Goal: Information Seeking & Learning: Find specific fact

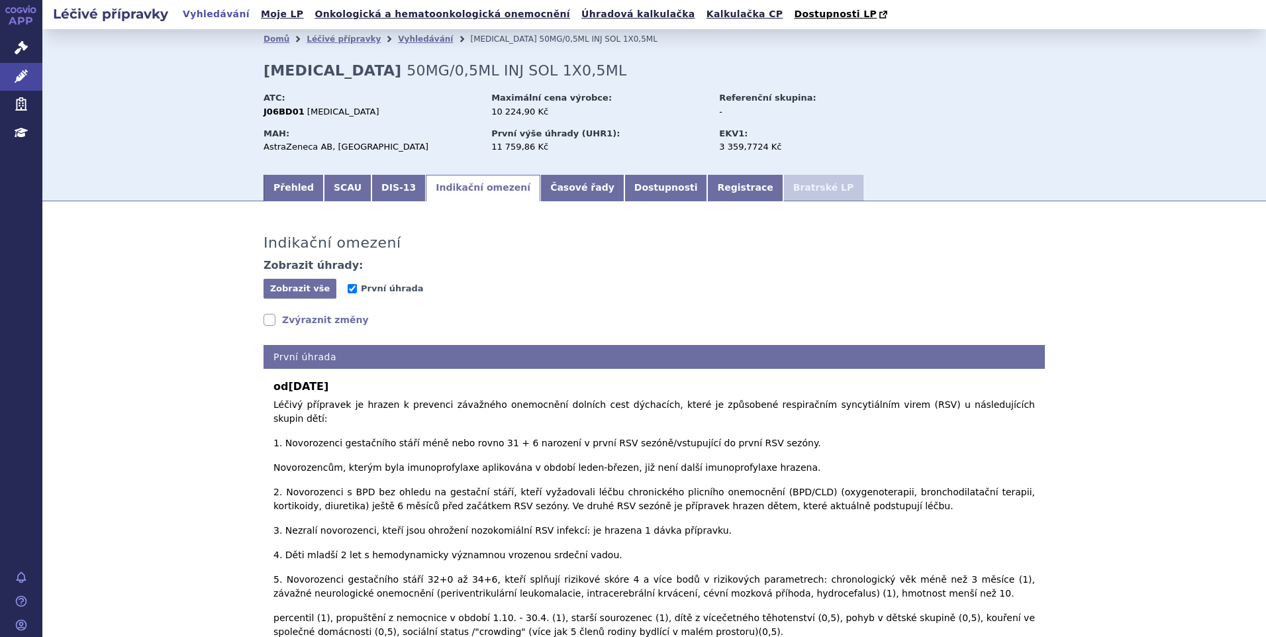
scroll to position [199, 0]
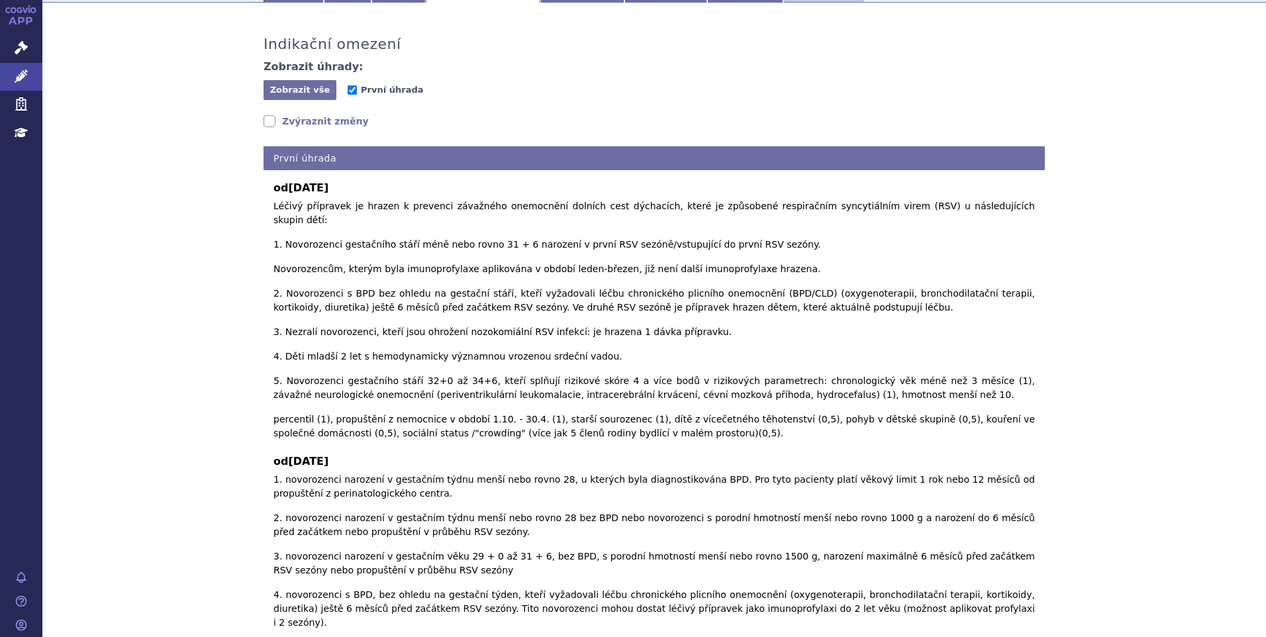
click at [179, 531] on div "Indikační omezení Zobrazit úhrady: Zobrazit vše Skrýt vše První úhrada Zvýrazni…" at bounding box center [654, 615] width 1224 height 1199
click at [1083, 144] on div "Indikační omezení Zobrazit úhrady: Zobrazit vše Skrýt vše První úhrada Zvýrazni…" at bounding box center [654, 615] width 1224 height 1199
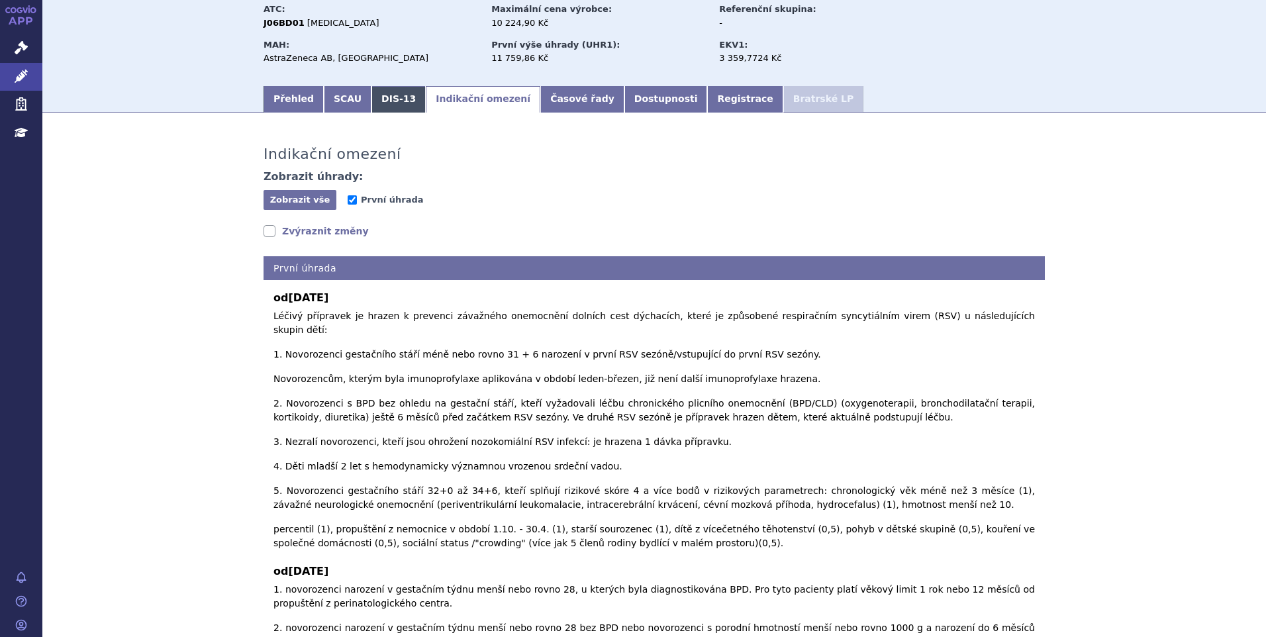
scroll to position [0, 0]
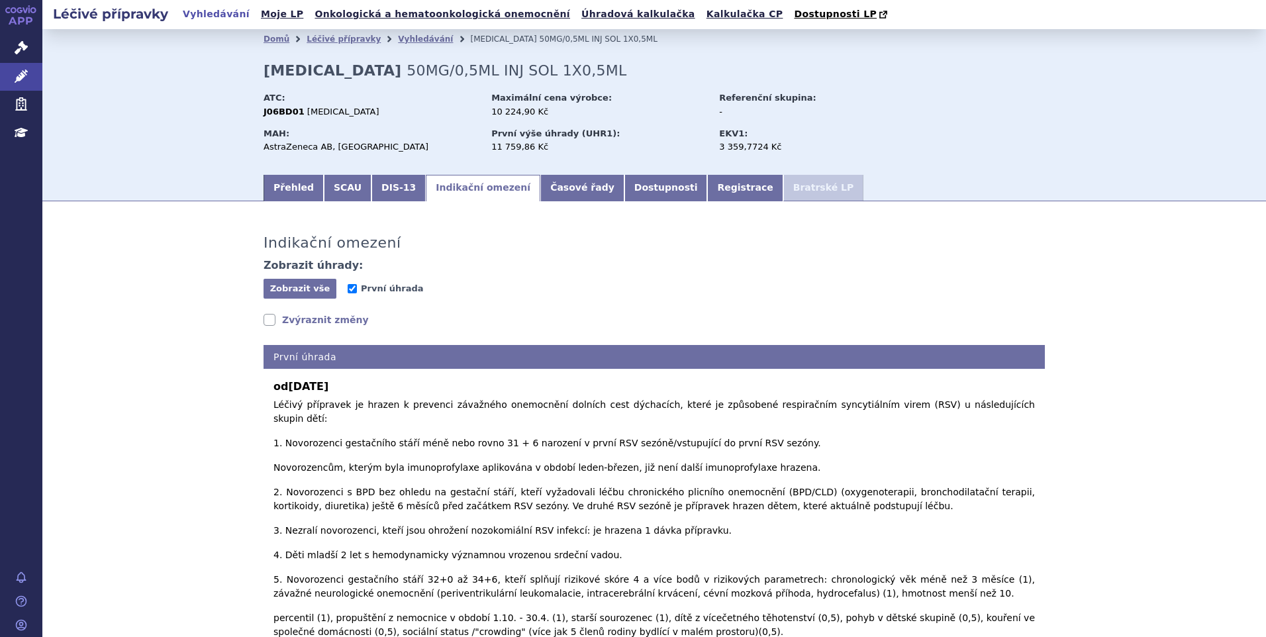
drag, startPoint x: 1116, startPoint y: 81, endPoint x: 1127, endPoint y: 11, distance: 71.6
click at [1118, 77] on div "Domů Léčivé přípravky Vyhledávání SYNAGIS 50MG/0,5ML INJ SOL 1X0,5ML SYNAGIS 50…" at bounding box center [654, 101] width 1224 height 144
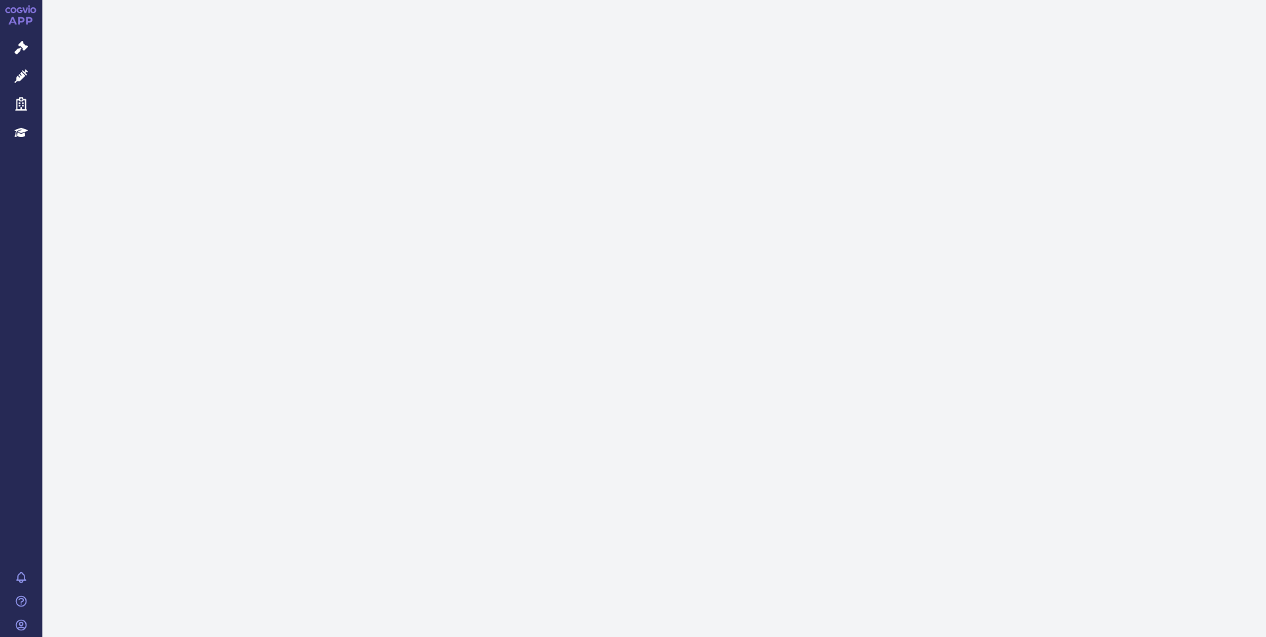
click at [14, 49] on link "Správní řízení" at bounding box center [21, 48] width 42 height 28
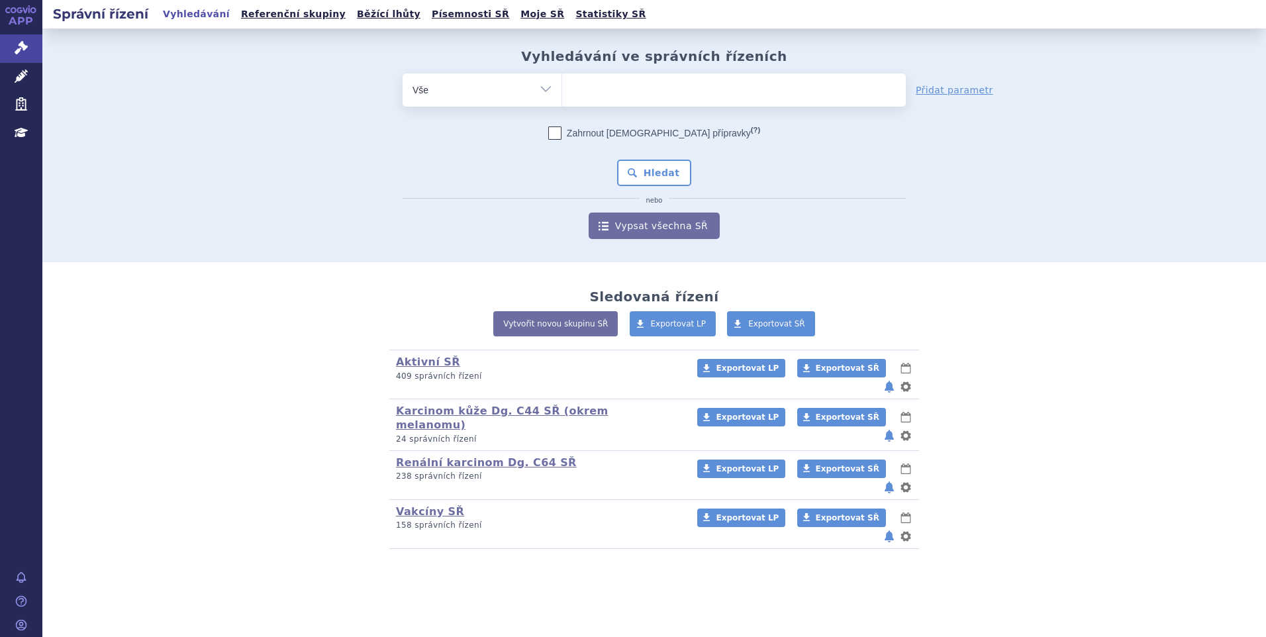
click at [1155, 170] on div "Vyhledávání ve správních řízeních odstranit Vše Spisová značka" at bounding box center [654, 145] width 1224 height 234
click at [606, 70] on div "Vyhledávání ve správních řízeních odstranit Vše Spisová značka Od" at bounding box center [654, 143] width 834 height 191
click at [595, 99] on ul at bounding box center [734, 87] width 344 height 28
click at [562, 99] on select at bounding box center [561, 89] width 1 height 33
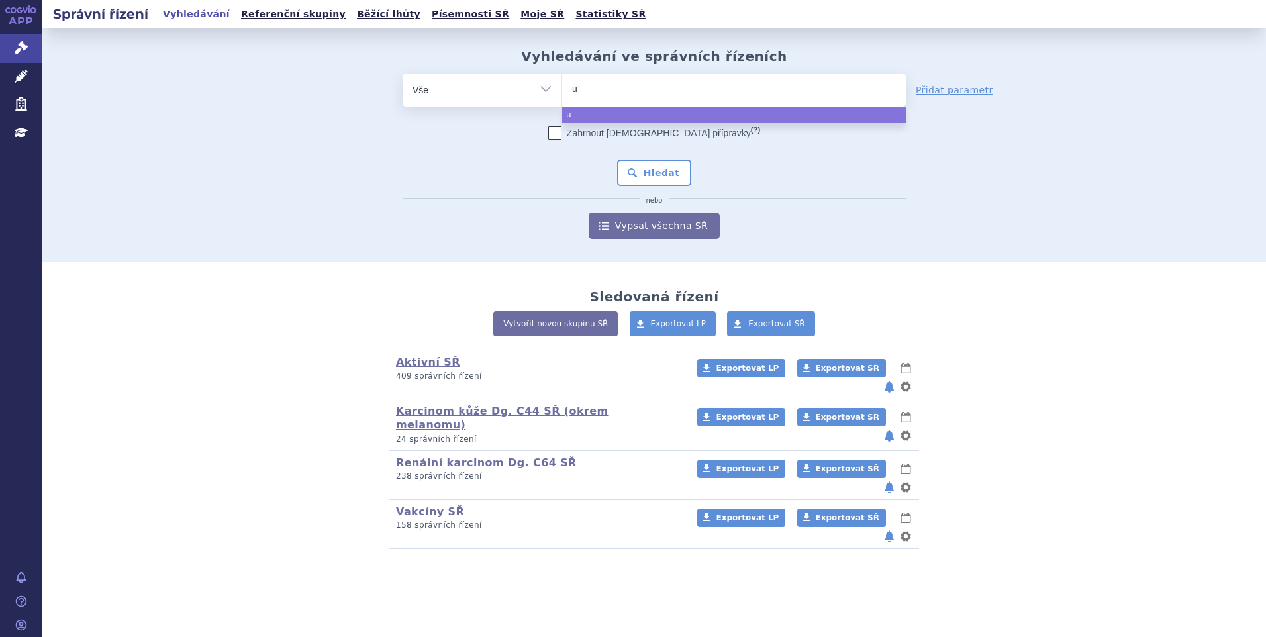
type input "ul"
type input "ult"
type input "ultom"
type input "ultomi"
type input "ultomir"
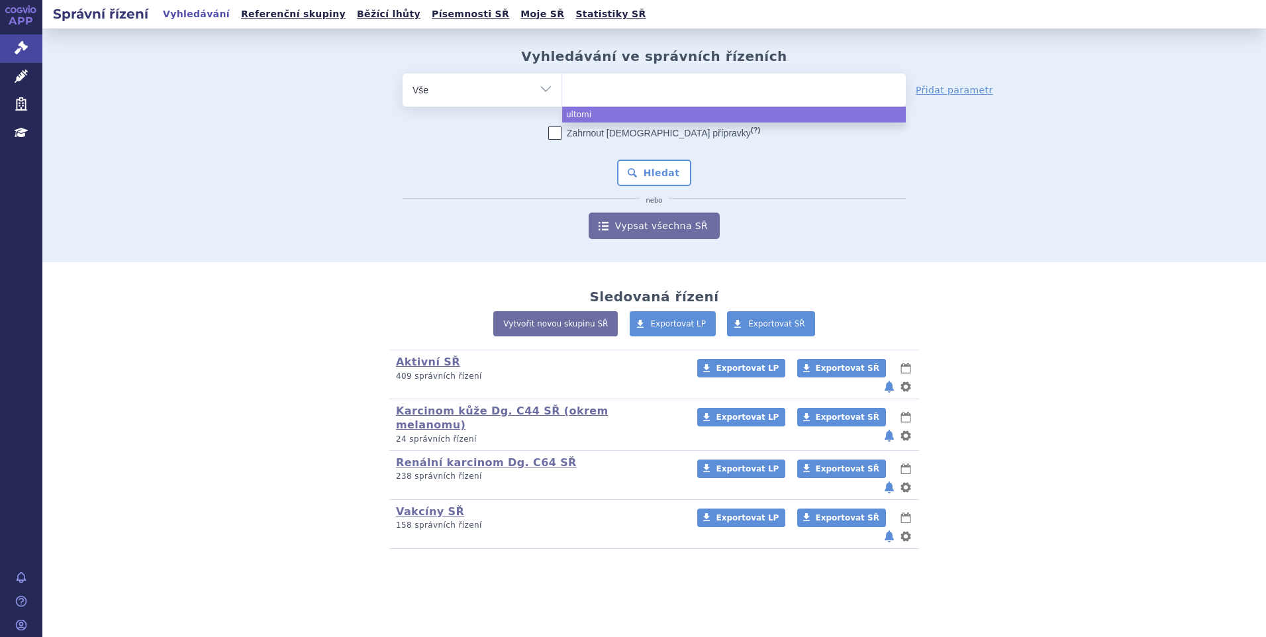
select select "ultomir"
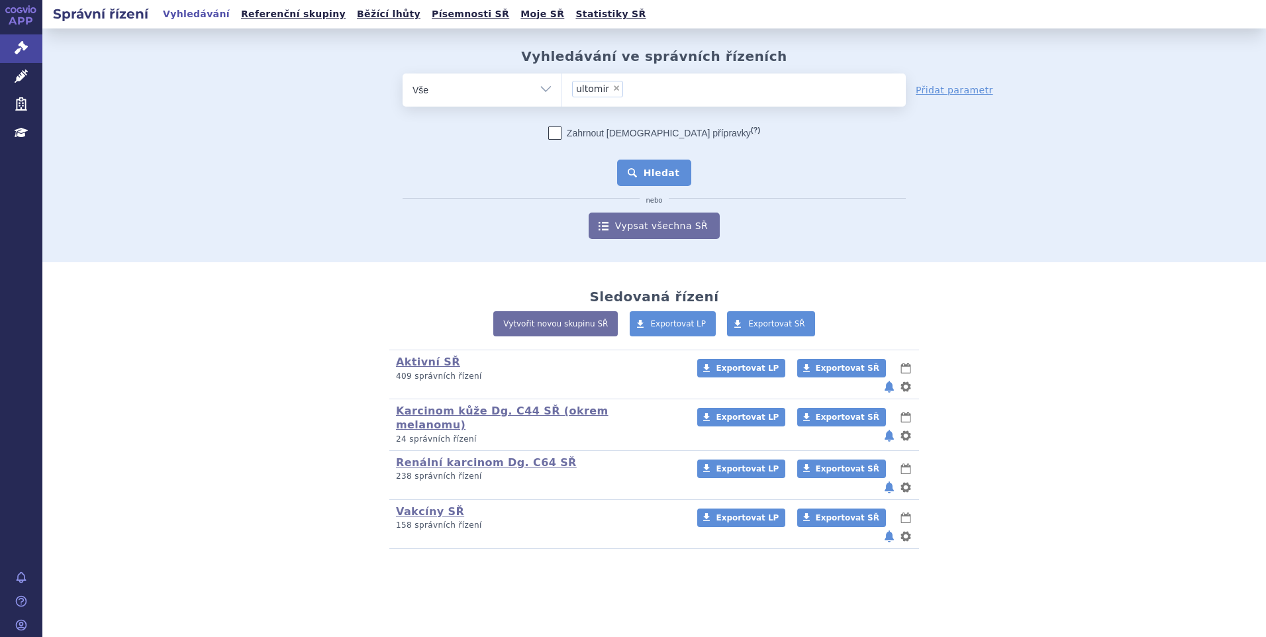
click at [635, 164] on button "Hledat" at bounding box center [654, 173] width 75 height 26
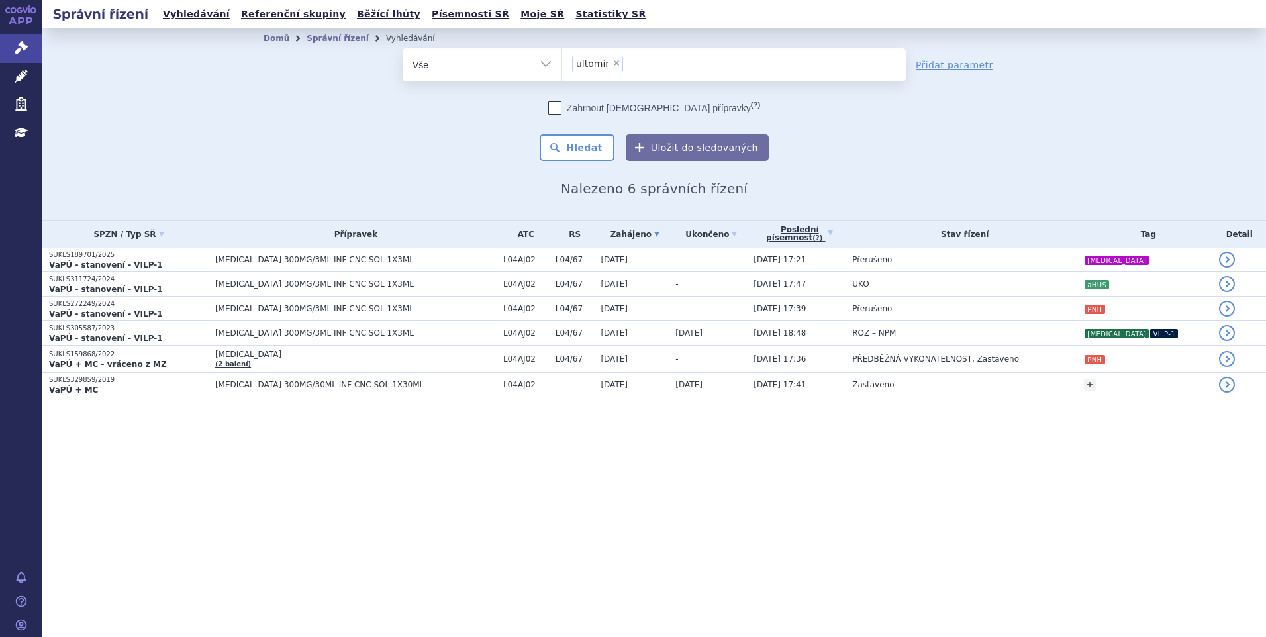
click at [577, 486] on div "Správní řízení Vyhledávání Referenční skupiny Běžící lhůty Písemnosti SŘ Moje S…" at bounding box center [654, 318] width 1224 height 637
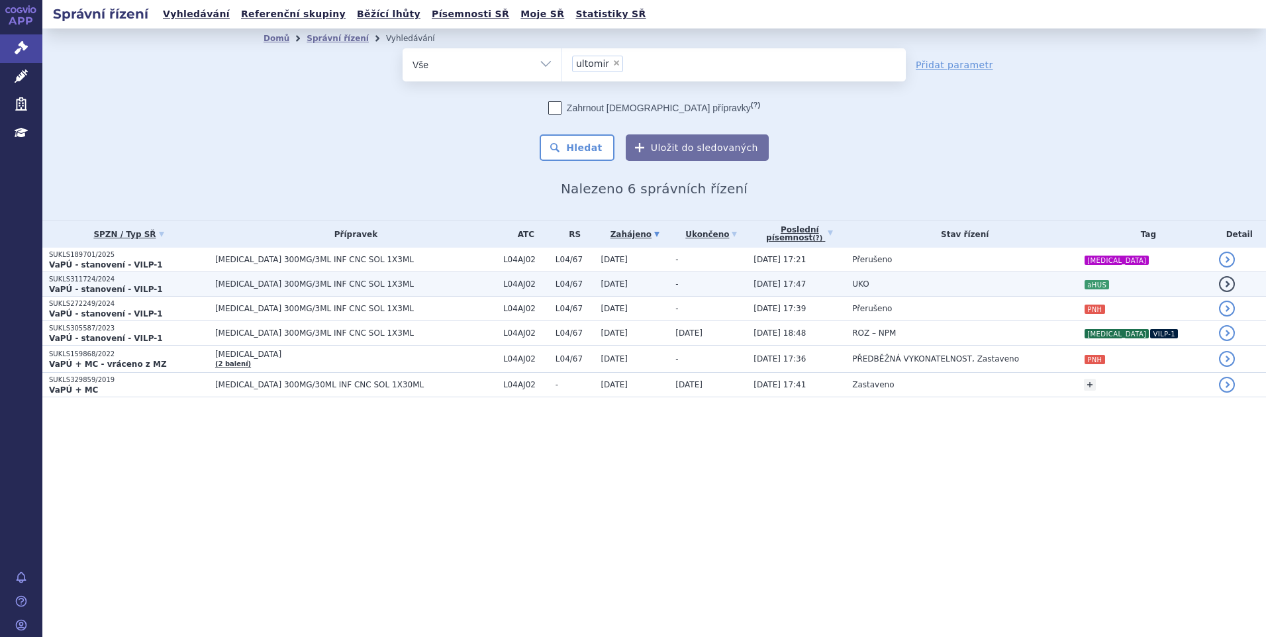
click at [906, 285] on td "UKO" at bounding box center [962, 284] width 232 height 24
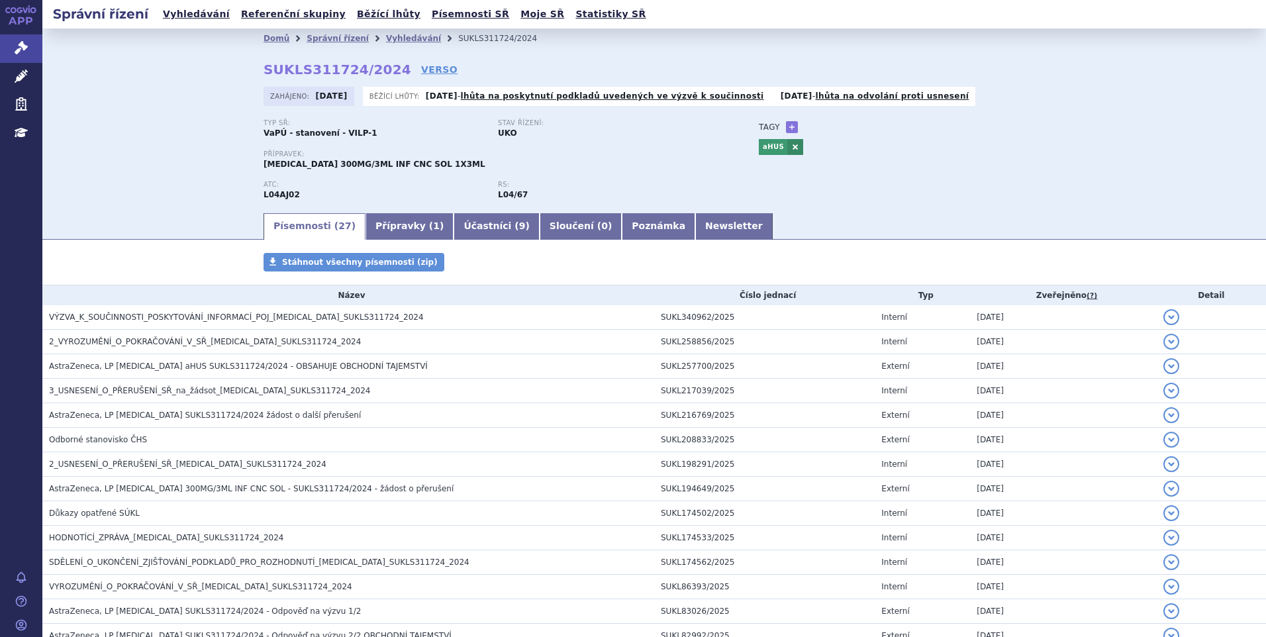
scroll to position [409, 0]
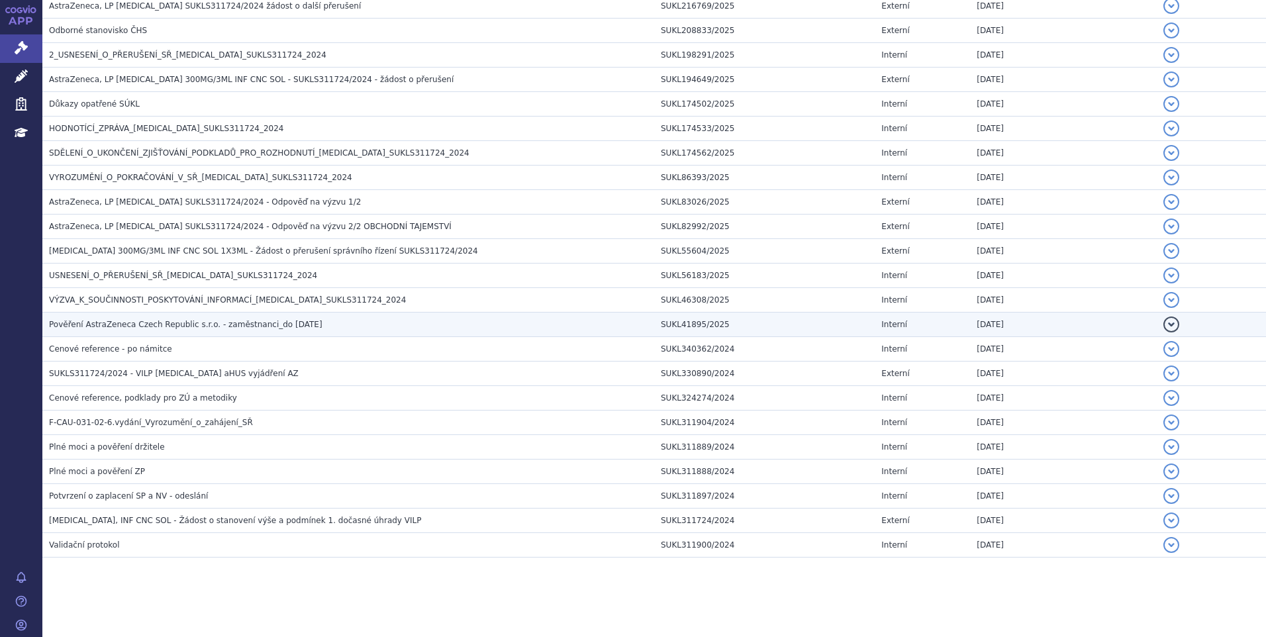
click at [1129, 313] on td "04.02.2025" at bounding box center [1063, 325] width 186 height 24
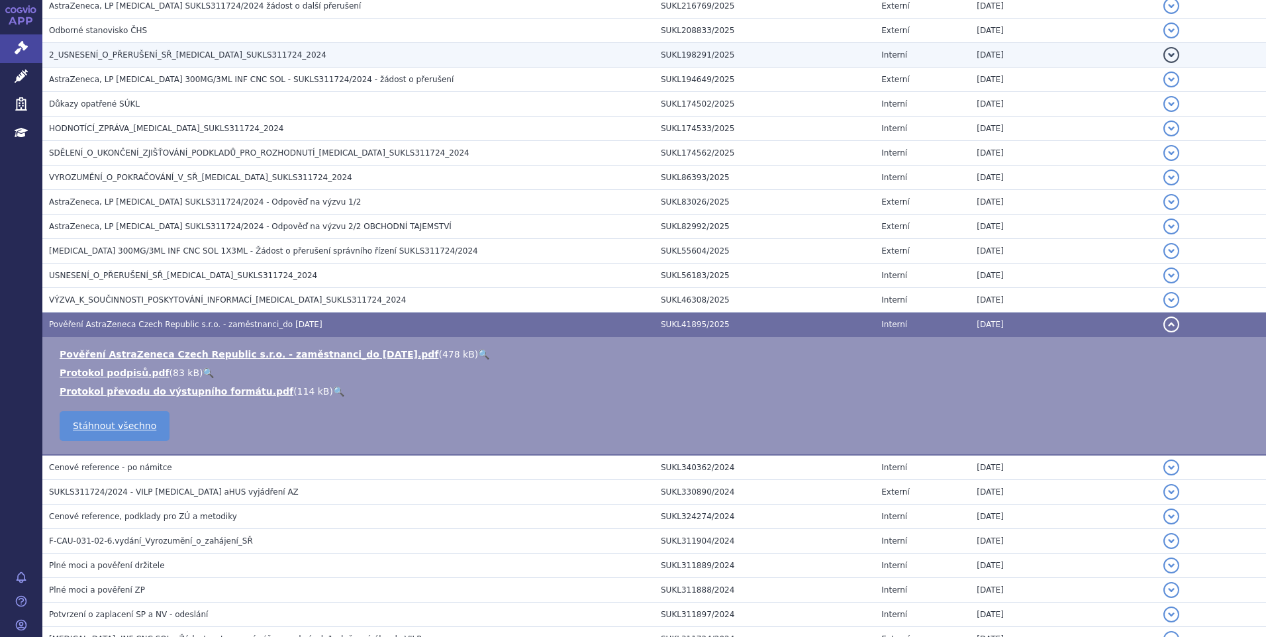
click at [1081, 44] on td "26.05.2025" at bounding box center [1063, 55] width 186 height 24
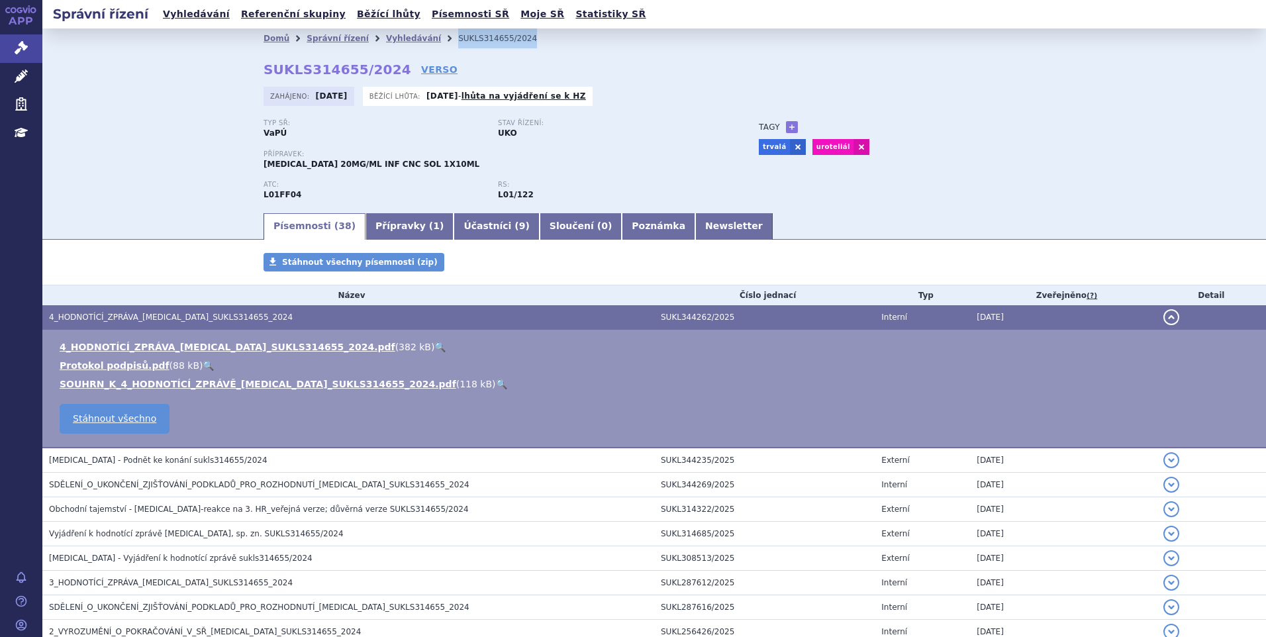
drag, startPoint x: 514, startPoint y: 43, endPoint x: 423, endPoint y: 43, distance: 90.7
click at [423, 43] on ul "Domů Správní řízení Vyhledávání SUKLS314655/2024" at bounding box center [654, 38] width 781 height 20
copy ul "Vyhledávání SUKLS314655/2024"
click at [270, 332] on td "4_HODNOTÍCÍ_ZPRÁVA_BAVENCIO_SUKLS314655_2024.pdf ( 382 kB ) 🔍 Protokol podpisů.…" at bounding box center [654, 389] width 1224 height 119
click at [434, 344] on link "🔍" at bounding box center [439, 347] width 11 height 11
